Goal: Find specific page/section: Find specific page/section

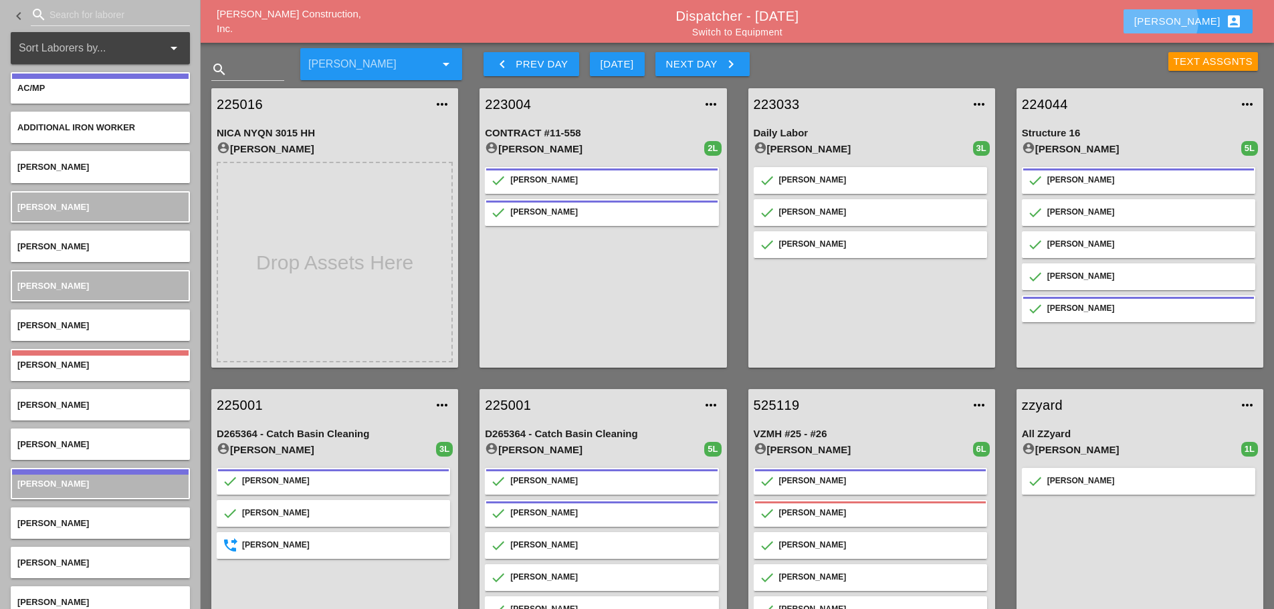
click at [1190, 23] on div "[PERSON_NAME] account_box" at bounding box center [1189, 21] width 108 height 16
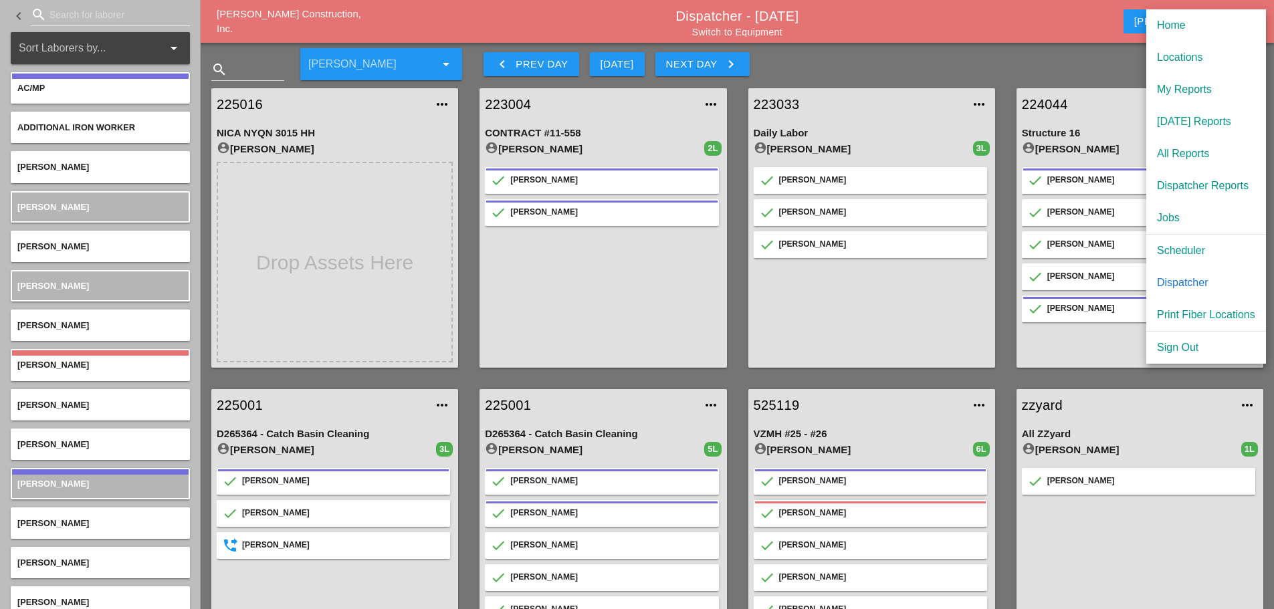
click at [1168, 120] on div "[DATE] Reports" at bounding box center [1206, 122] width 98 height 16
